Goal: Transaction & Acquisition: Purchase product/service

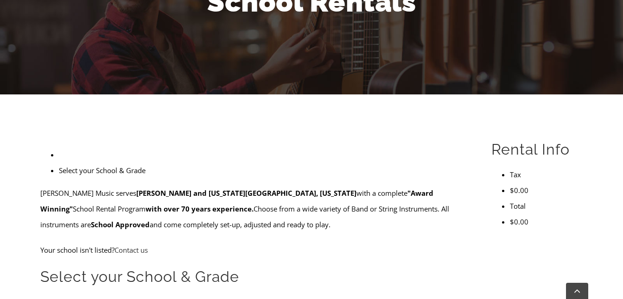
scroll to position [169, 0]
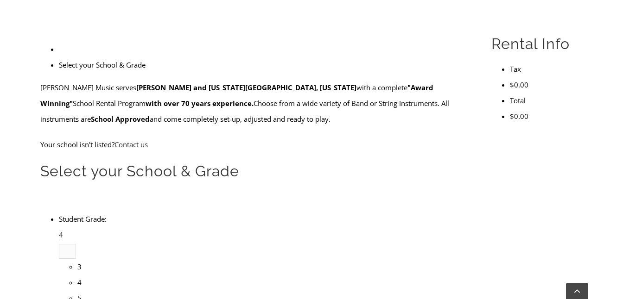
scroll to position [282, 0]
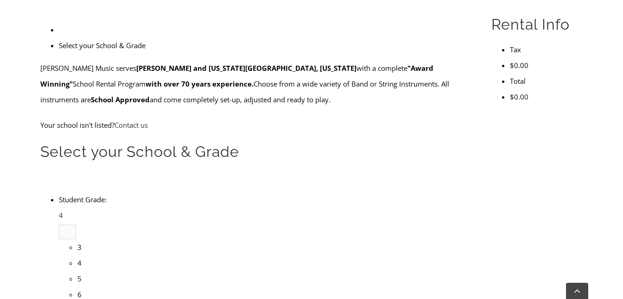
type input "pic"
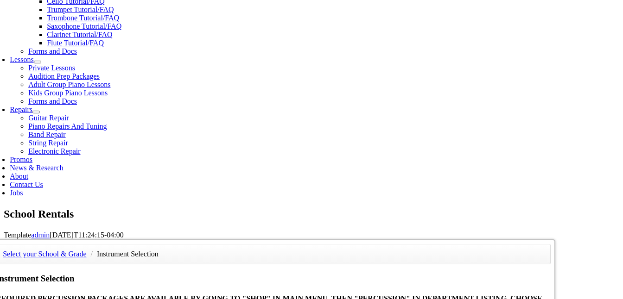
scroll to position [441, 0]
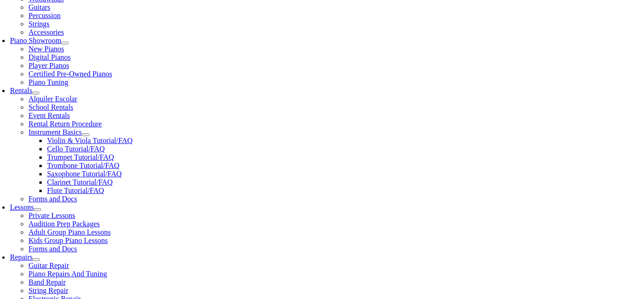
scroll to position [249, 0]
checkbox input"] "true"
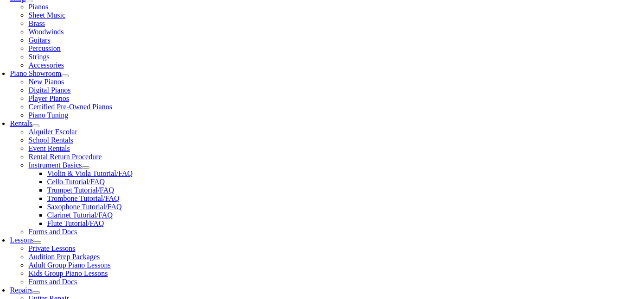
scroll to position [216, 0]
type input "[PERSON_NAME]"
type input "1"
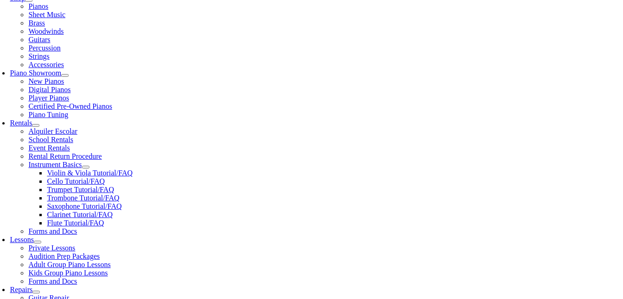
scroll to position [0, 0]
type input "Molly"
type input "Woessner"
type input "Mosaic Music Lessons"
type input "267-588-0302"
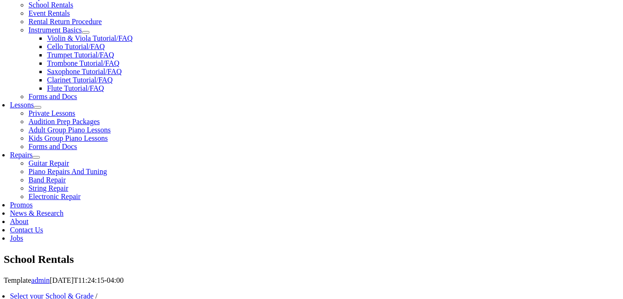
scroll to position [361, 0]
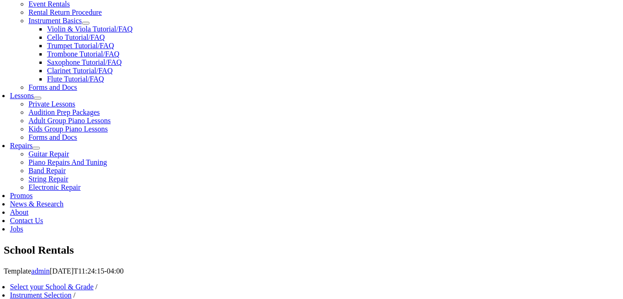
type input "27395454"
type input "01/14/1986"
type input "Jason Woessner"
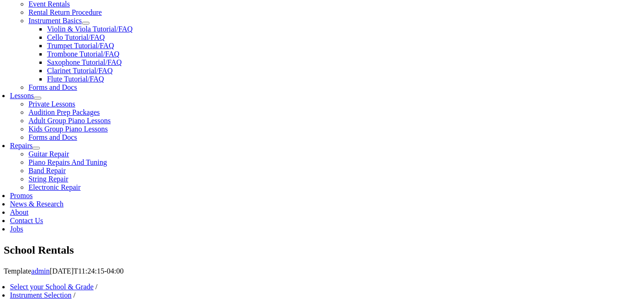
type input "Chester County Intermediate Unit"
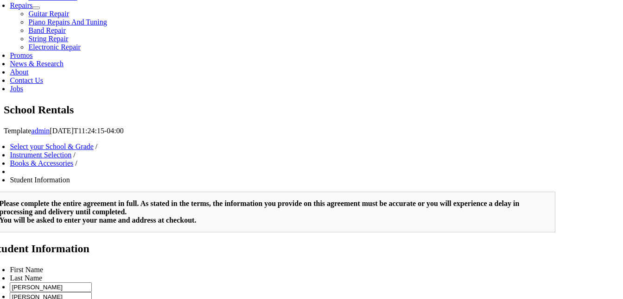
scroll to position [323, 0]
type input "2"
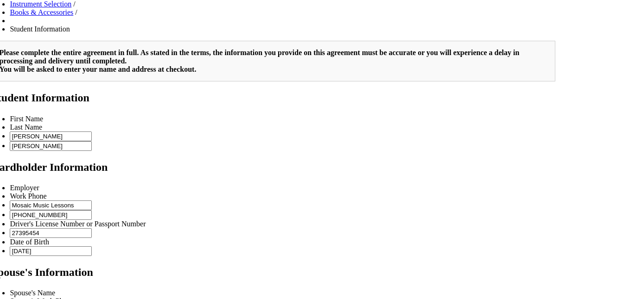
scroll to position [709, 0]
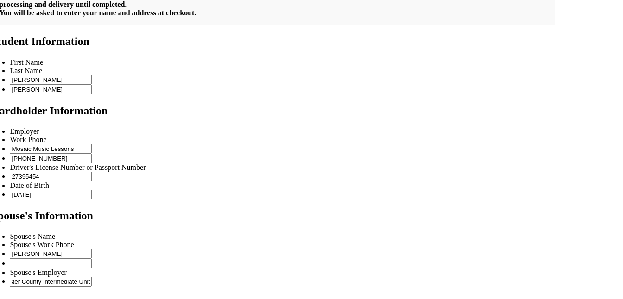
type input "Chester County Intermediate Unit"
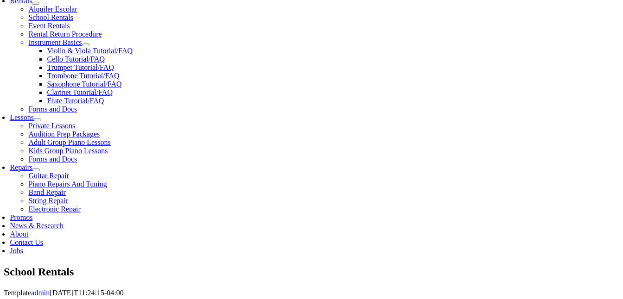
scroll to position [340, 0]
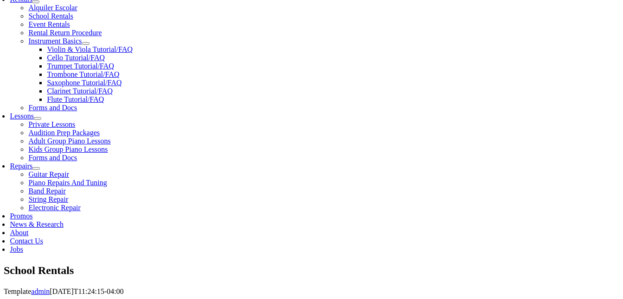
paste input "(484) 237-5000"
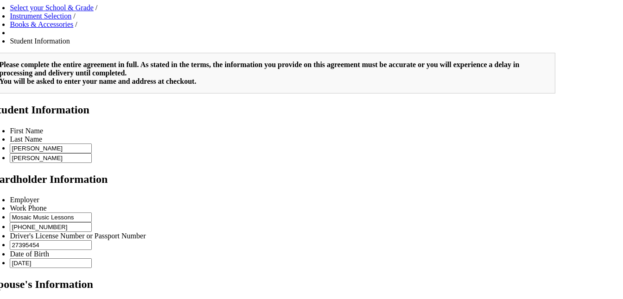
type input "(484) 237-5000"
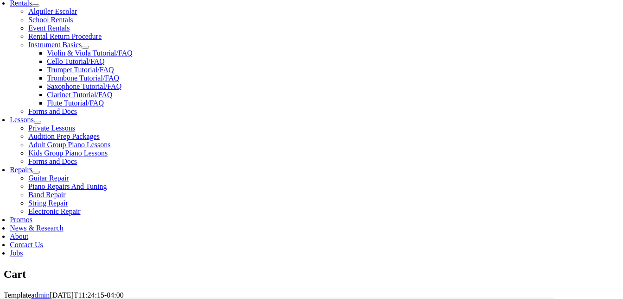
scroll to position [340, 0]
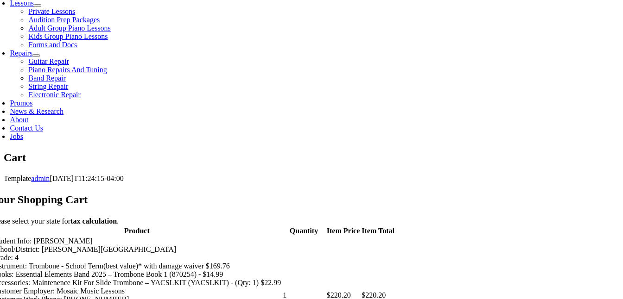
scroll to position [504, 0]
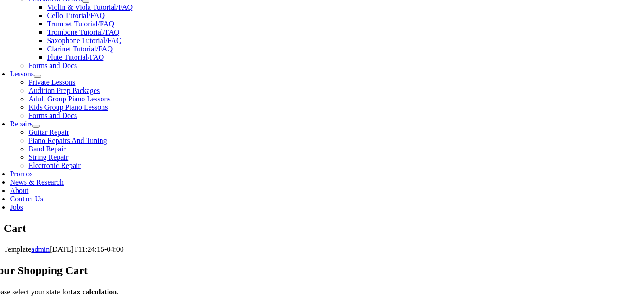
scroll to position [359, 0]
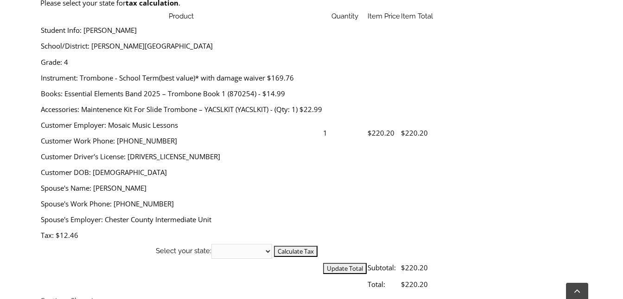
click at [272, 244] on select "[US_STATE] [US_STATE] [US_STATE] [US_STATE] [US_STATE] [US_STATE] [US_STATE] [U…" at bounding box center [241, 251] width 61 height 15
select select "PA"
click at [272, 244] on select "[US_STATE] [US_STATE] [US_STATE] [US_STATE] [US_STATE] [US_STATE] [US_STATE] [U…" at bounding box center [241, 251] width 61 height 15
click at [317, 246] on input "Calculate Tax" at bounding box center [296, 251] width 44 height 11
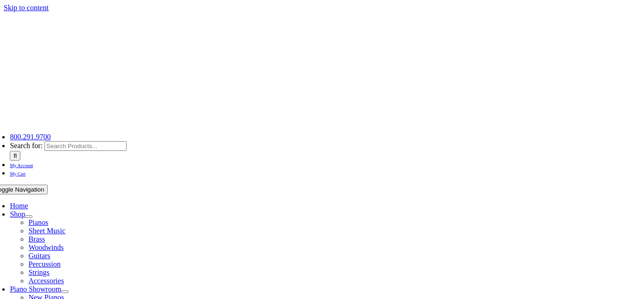
select select "PA"
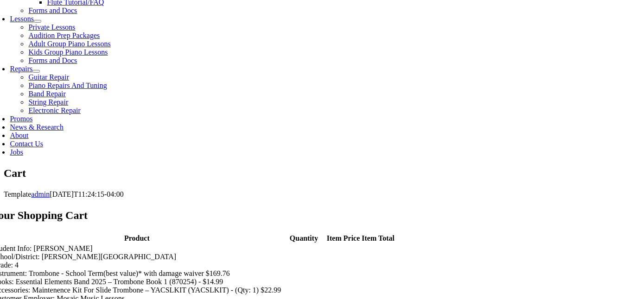
scroll to position [436, 0]
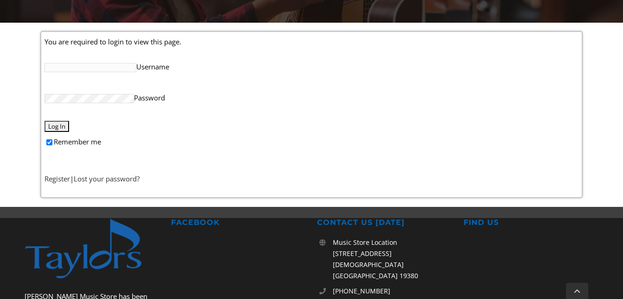
scroll to position [235, 0]
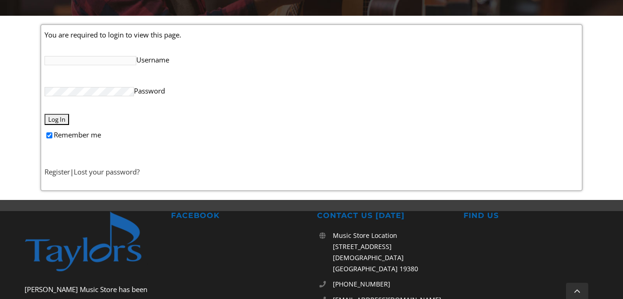
click at [114, 55] on label "Username" at bounding box center [310, 59] width 533 height 19
click at [114, 56] on input "Username" at bounding box center [90, 60] width 92 height 9
click at [111, 60] on input "Username" at bounding box center [90, 60] width 92 height 9
click at [62, 173] on link "Register" at bounding box center [56, 171] width 25 height 9
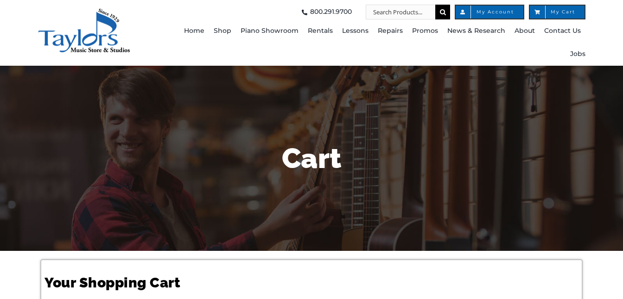
select select "PA"
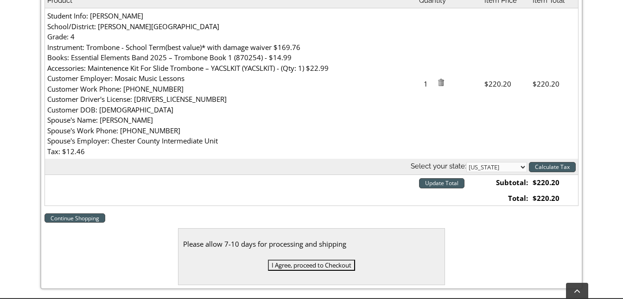
scroll to position [311, 0]
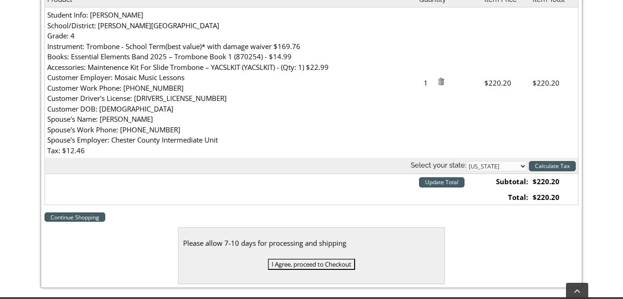
click at [350, 267] on input "I Agree, proceed to Checkout" at bounding box center [311, 264] width 87 height 11
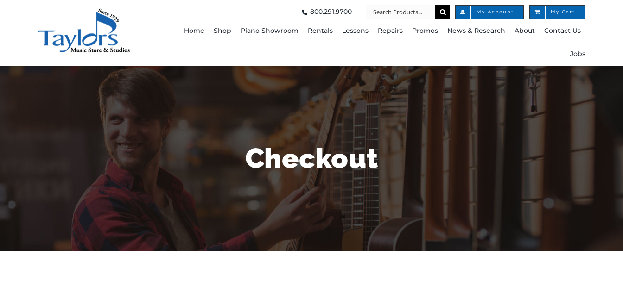
select select
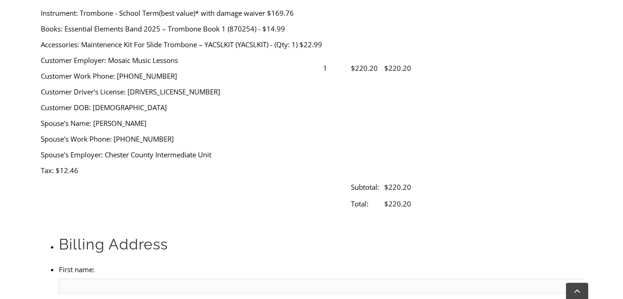
scroll to position [409, 0]
click at [131, 278] on input "First name:" at bounding box center [321, 285] width 524 height 15
type input "Lindsay"
type input "Woessner"
type input "120 Bridge St"
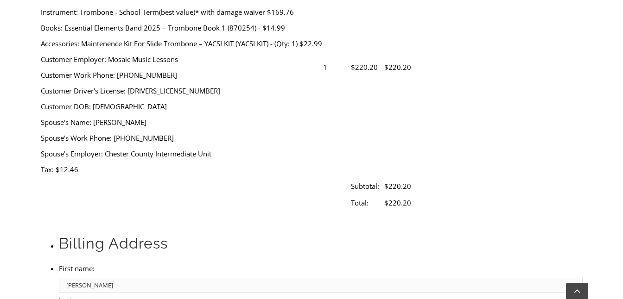
type input "Phoenixville"
select select "PA"
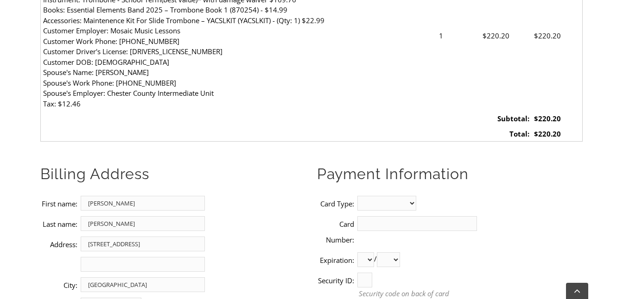
click at [92, 214] on select "Alabama Alaska Arizona Arkansas California Colorado Connecticut Delaware D. C. …" at bounding box center [122, 219] width 61 height 10
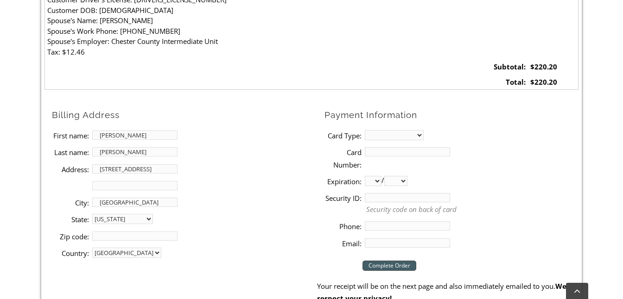
click at [120, 233] on input "Zip code:" at bounding box center [134, 236] width 85 height 9
type input "19460"
click at [389, 132] on select "MasterCard Visa American Express Discover" at bounding box center [394, 135] width 59 height 10
select select "visa"
click at [365, 130] on select "MasterCard Visa American Express Discover" at bounding box center [394, 135] width 59 height 10
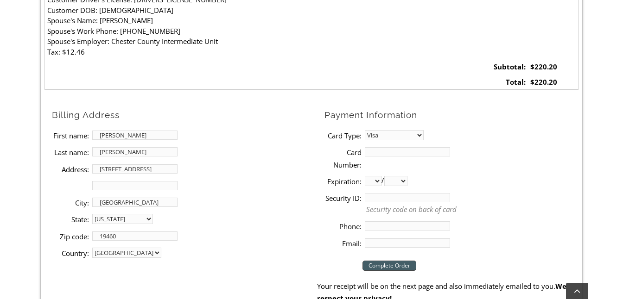
click at [391, 155] on input "Card Number:" at bounding box center [407, 151] width 85 height 9
type input "4085404027867401"
select select "01"
select select "2029"
click at [425, 200] on input "Security ID:" at bounding box center [407, 197] width 85 height 9
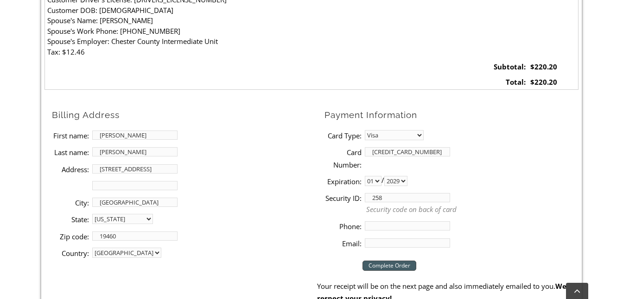
type input "258"
click at [420, 228] on input "Phone:" at bounding box center [407, 226] width 85 height 9
type input "2675880302"
click at [417, 244] on input "Email:" at bounding box center [407, 243] width 85 height 9
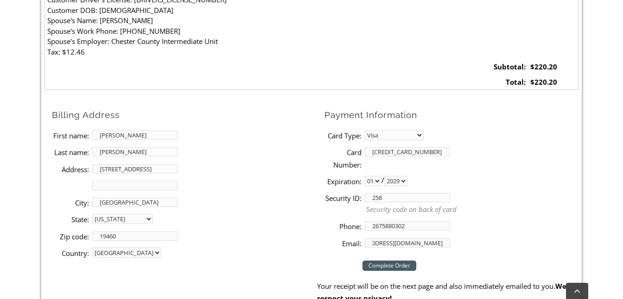
type input "lindsay@mosaicmusiclessons.com"
click at [400, 266] on input "Complete Order" at bounding box center [389, 266] width 54 height 10
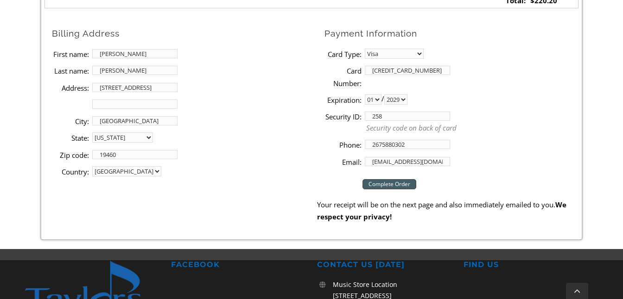
scroll to position [495, 0]
